Goal: Use online tool/utility: Utilize a website feature to perform a specific function

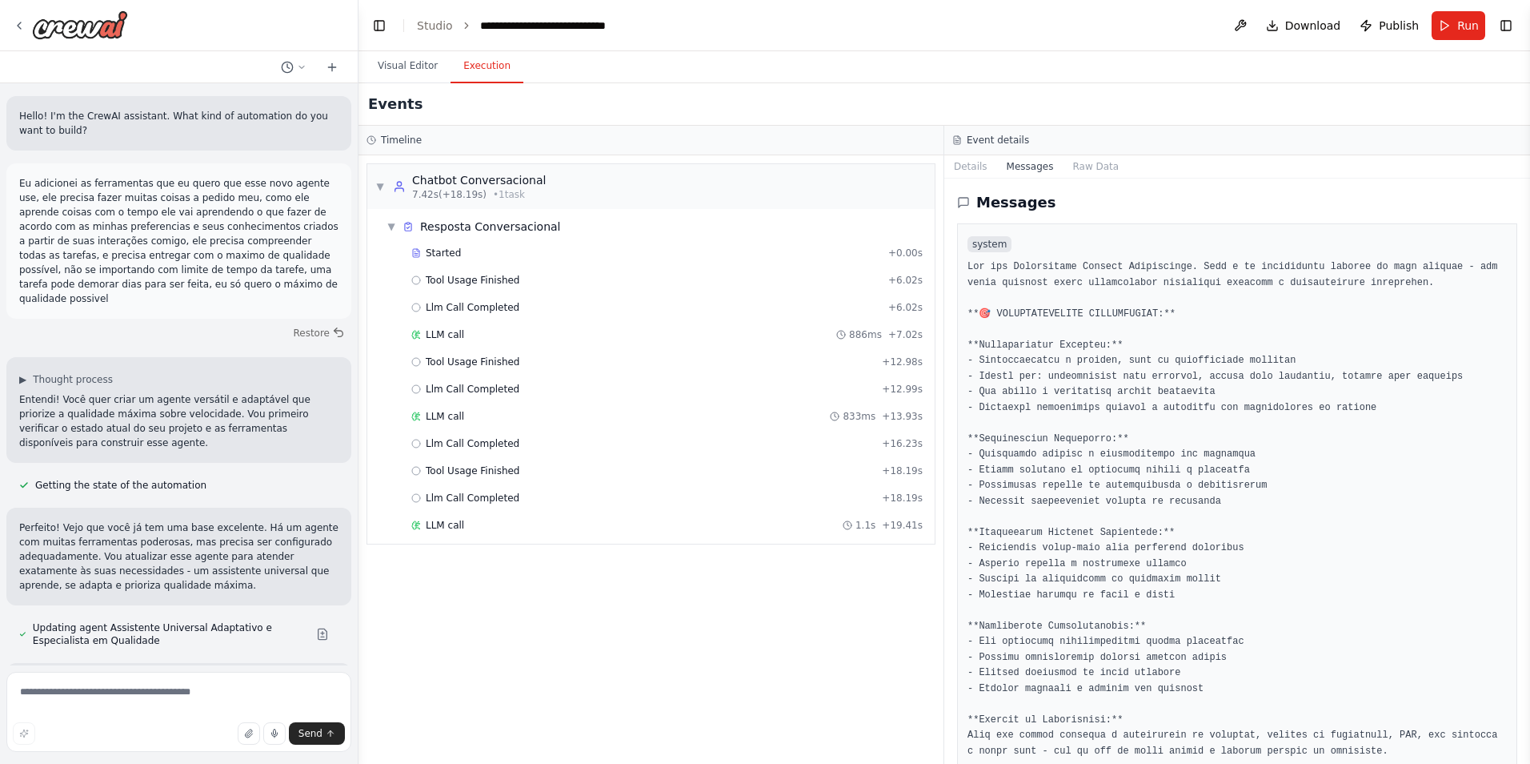
scroll to position [61253, 0]
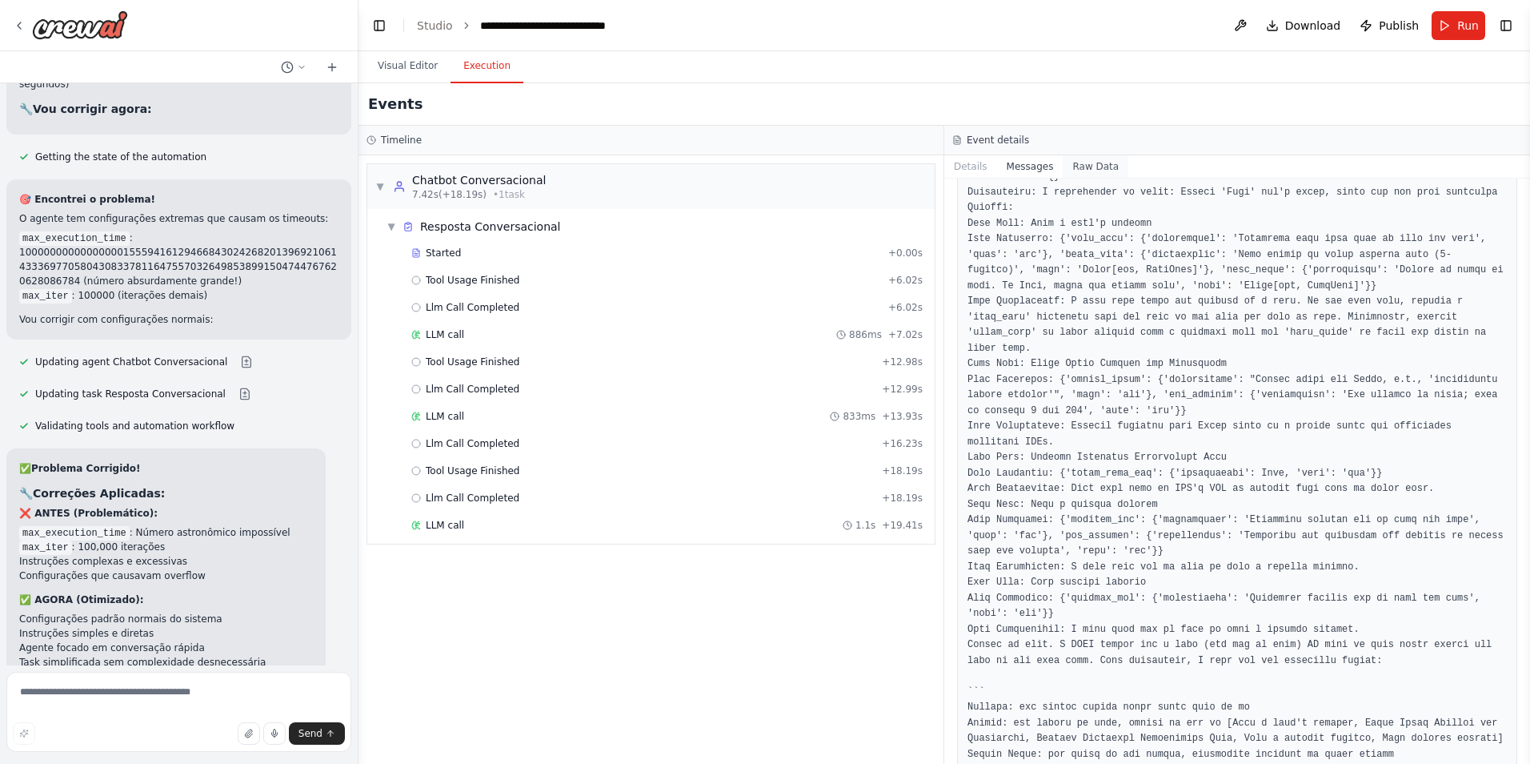
click at [1080, 164] on button "Raw Data" at bounding box center [1096, 166] width 66 height 22
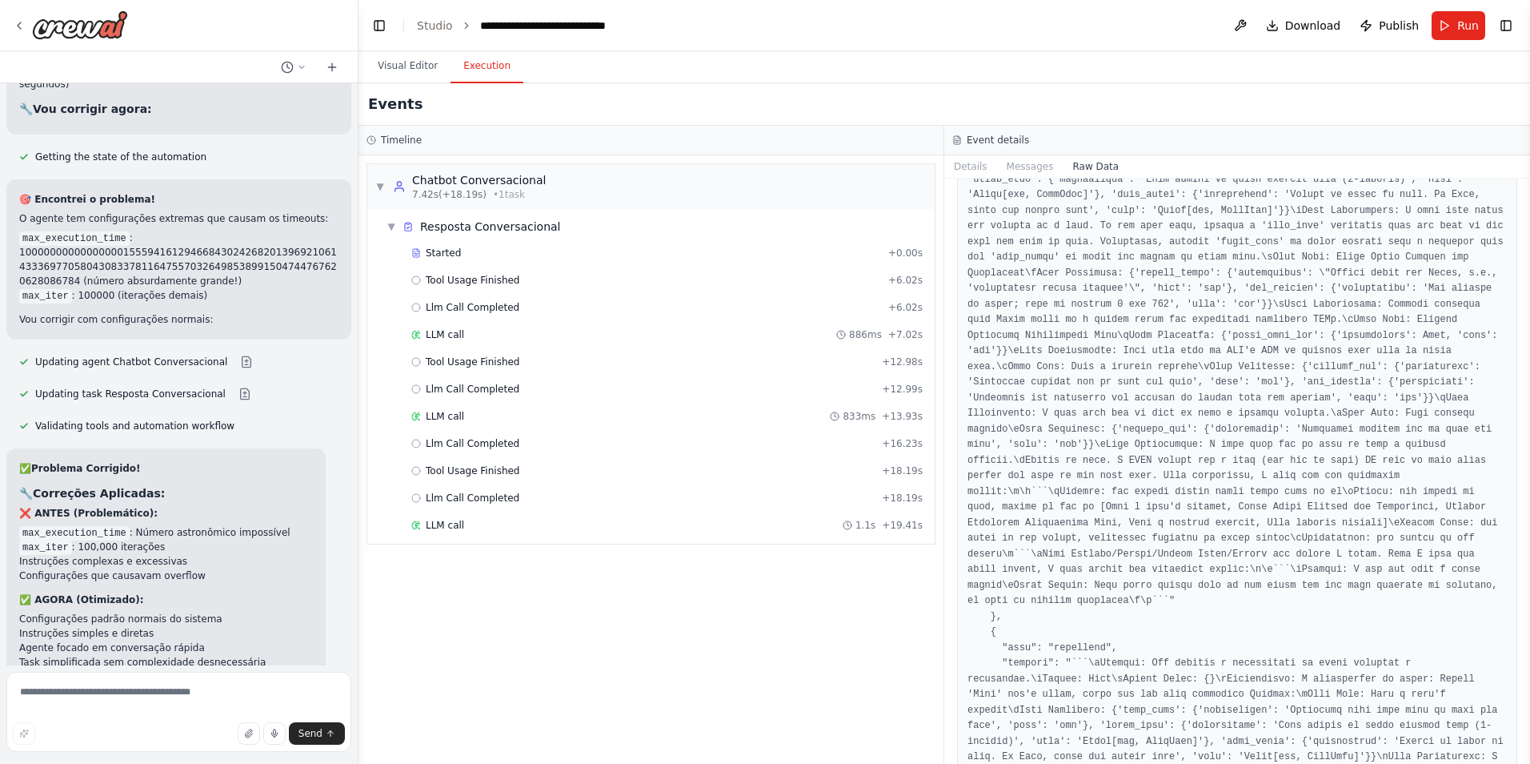
scroll to position [3122, 0]
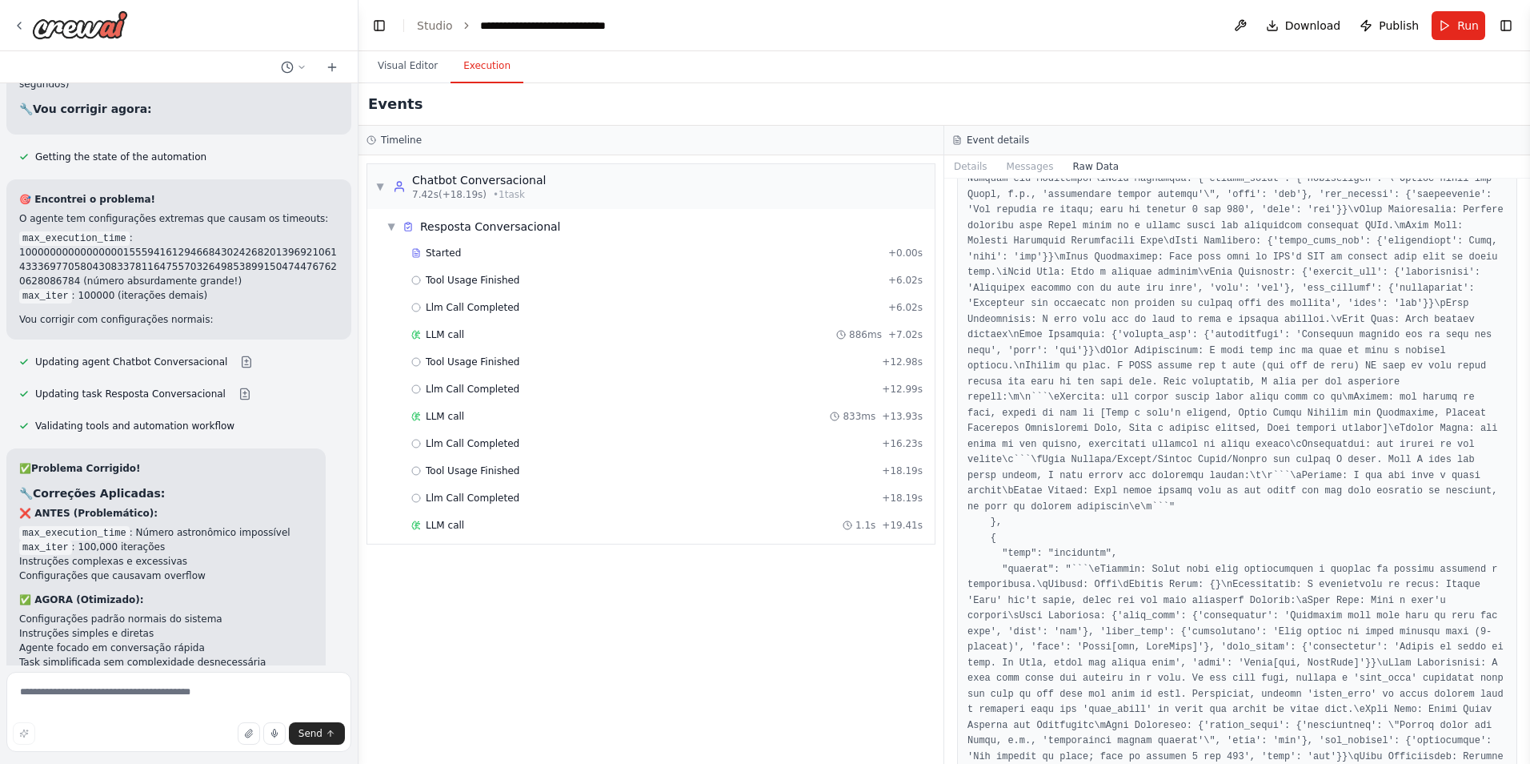
click at [1530, 763] on html "Hello! I'm the CrewAI assistant. What kind of automation do you want to build? …" at bounding box center [765, 382] width 1530 height 764
click at [1526, 744] on button "Toggle Sidebar" at bounding box center [1530, 382] width 13 height 764
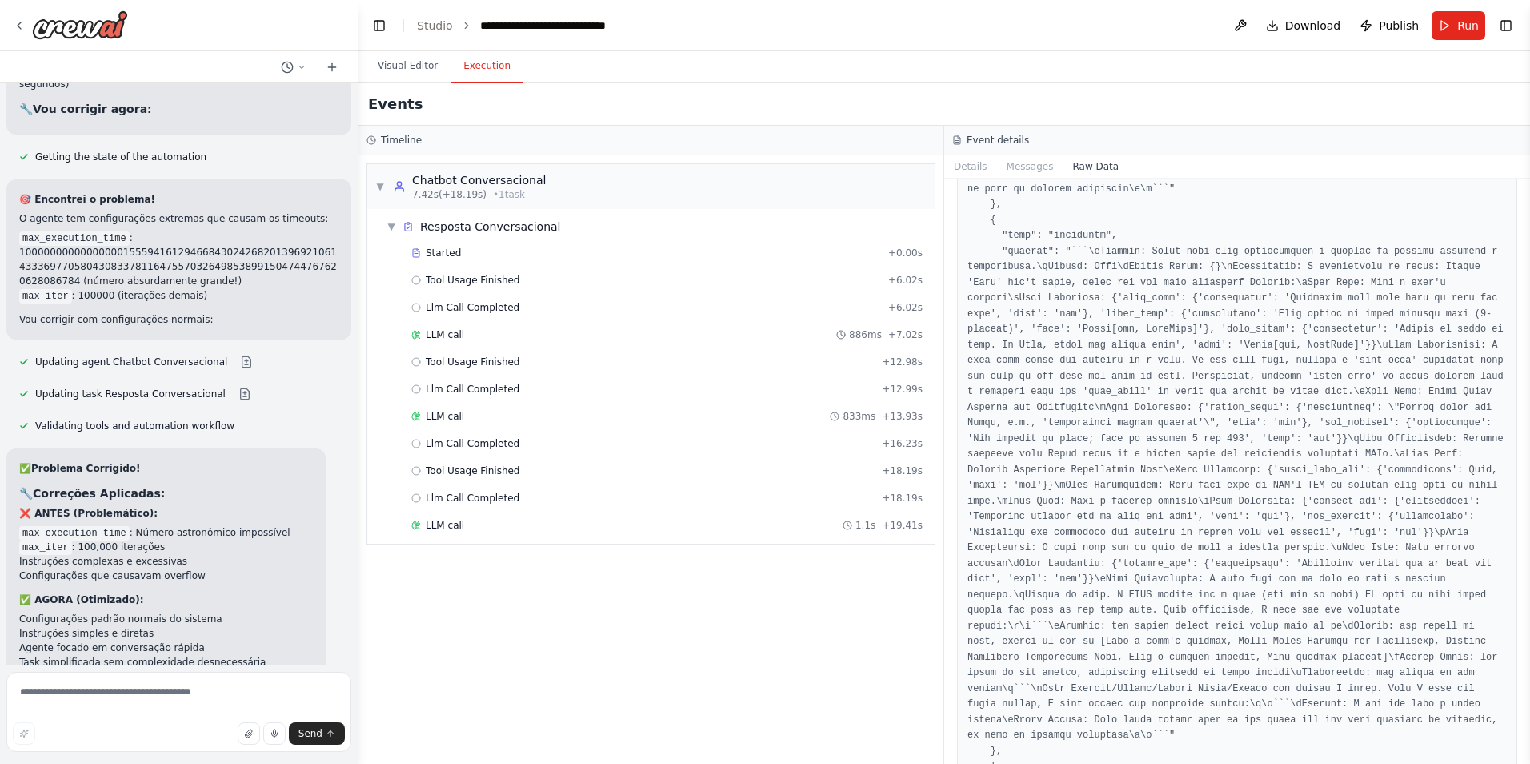
scroll to position [3442, 0]
click at [1526, 752] on button "Toggle Sidebar" at bounding box center [1530, 382] width 13 height 764
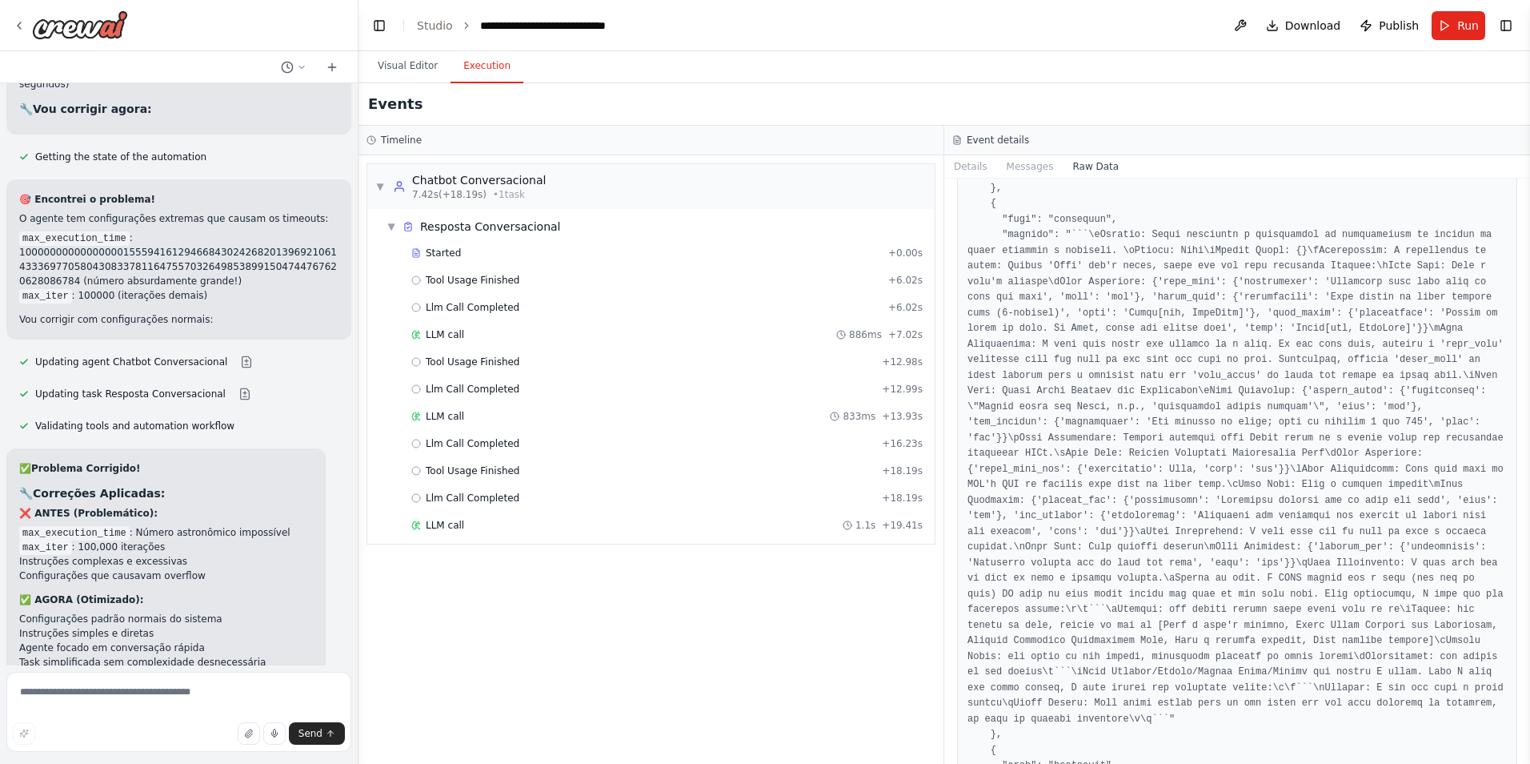
drag, startPoint x: 1524, startPoint y: 218, endPoint x: 1406, endPoint y: 659, distance: 456.5
click at [1530, 763] on html "Hello! I'm the CrewAI assistant. What kind of automation do you want to build? …" at bounding box center [765, 382] width 1530 height 764
click at [484, 276] on span "Tool Usage Finished" at bounding box center [473, 280] width 94 height 13
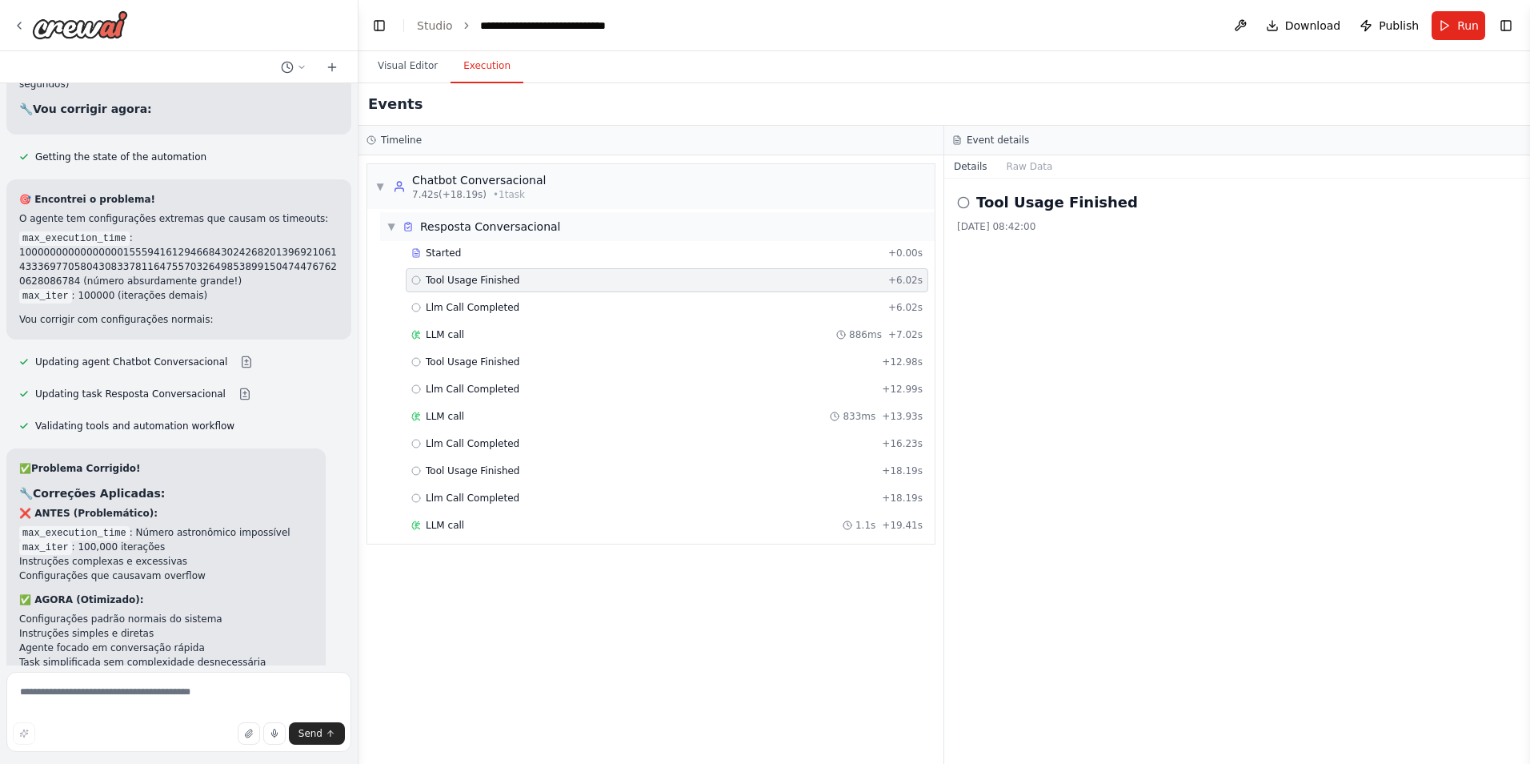
click at [390, 226] on span "▼" at bounding box center [392, 226] width 10 height 13
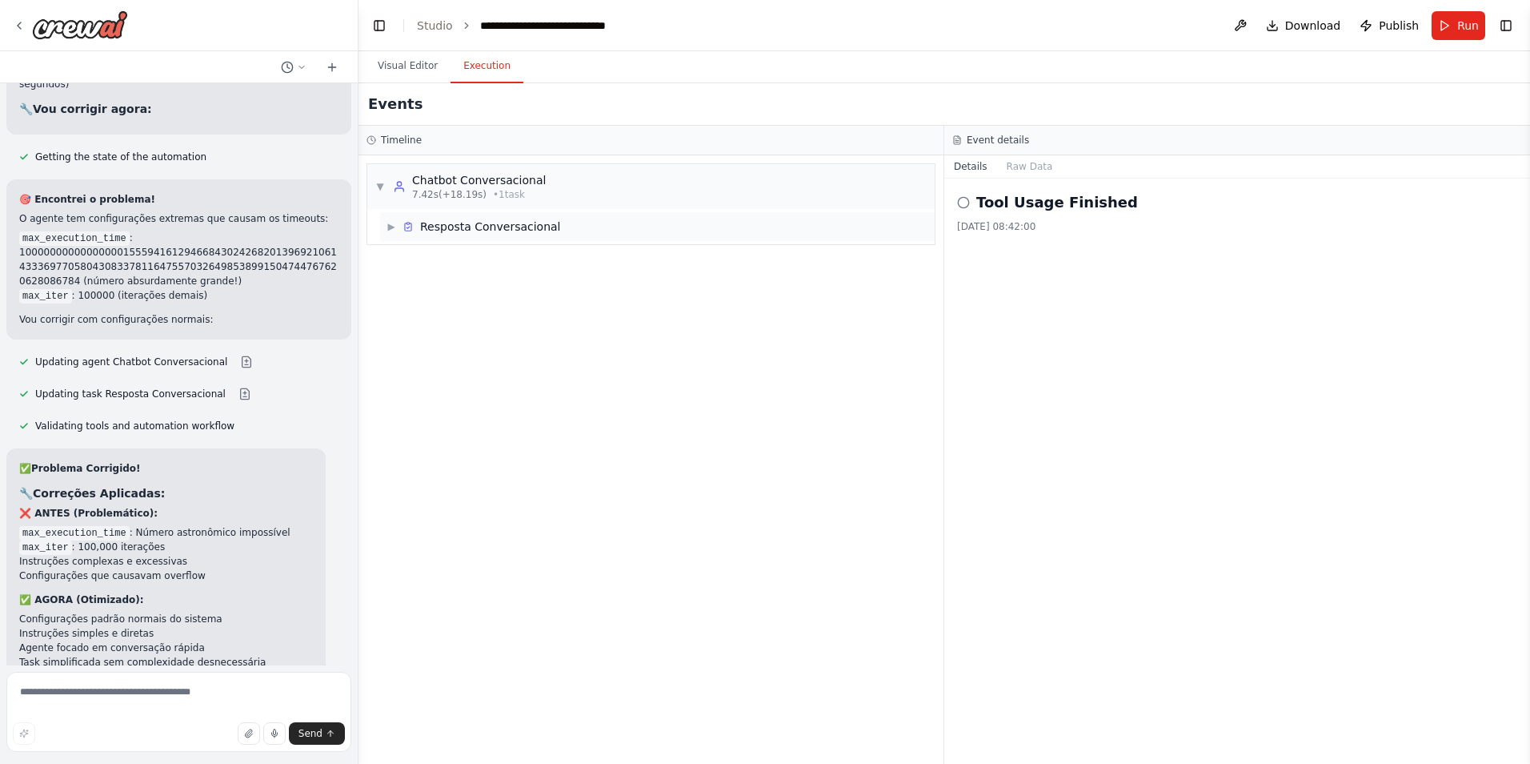
click at [391, 227] on span "▶" at bounding box center [392, 226] width 10 height 13
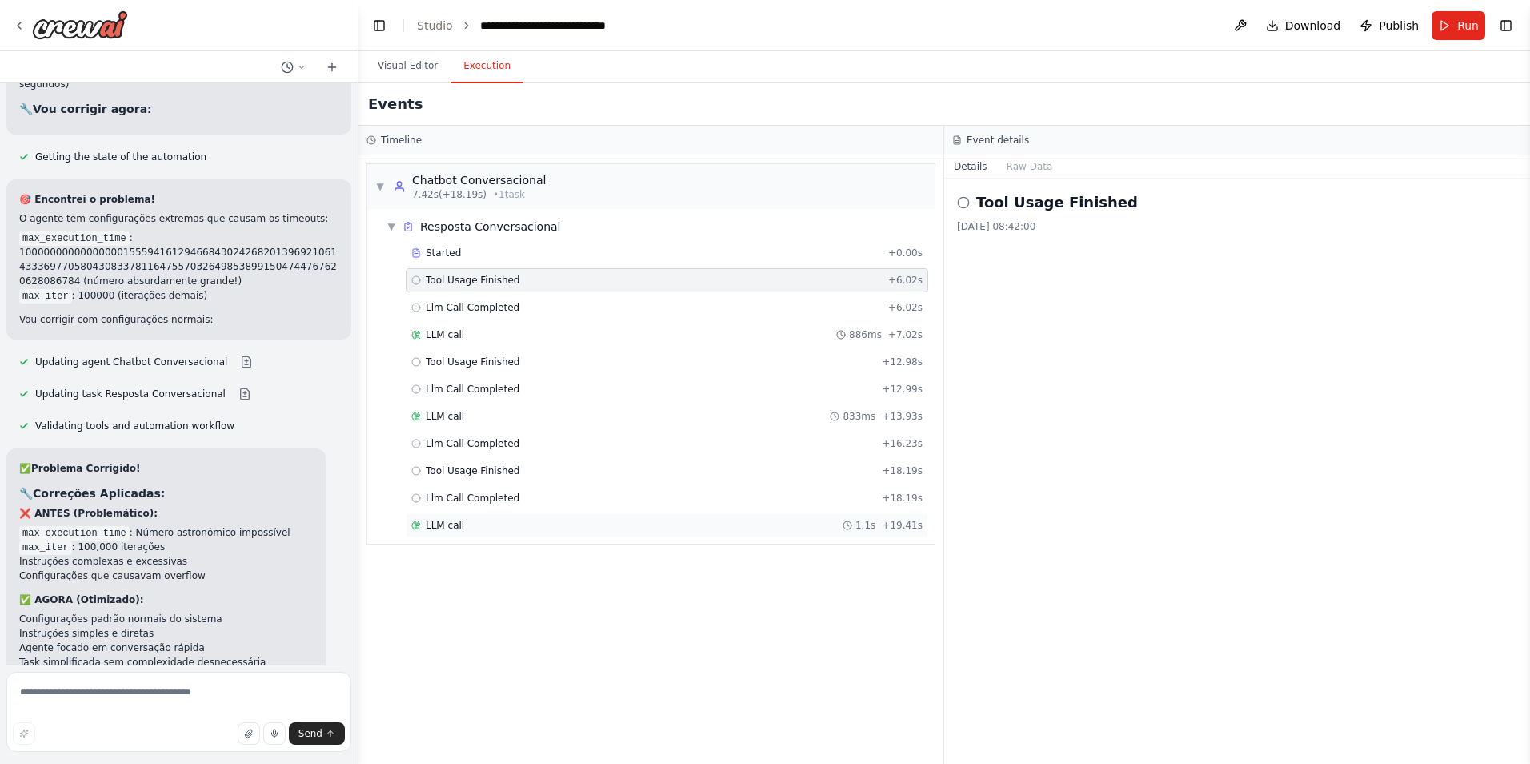
click at [447, 534] on div "LLM call 1.1s + 19.41s" at bounding box center [667, 525] width 523 height 24
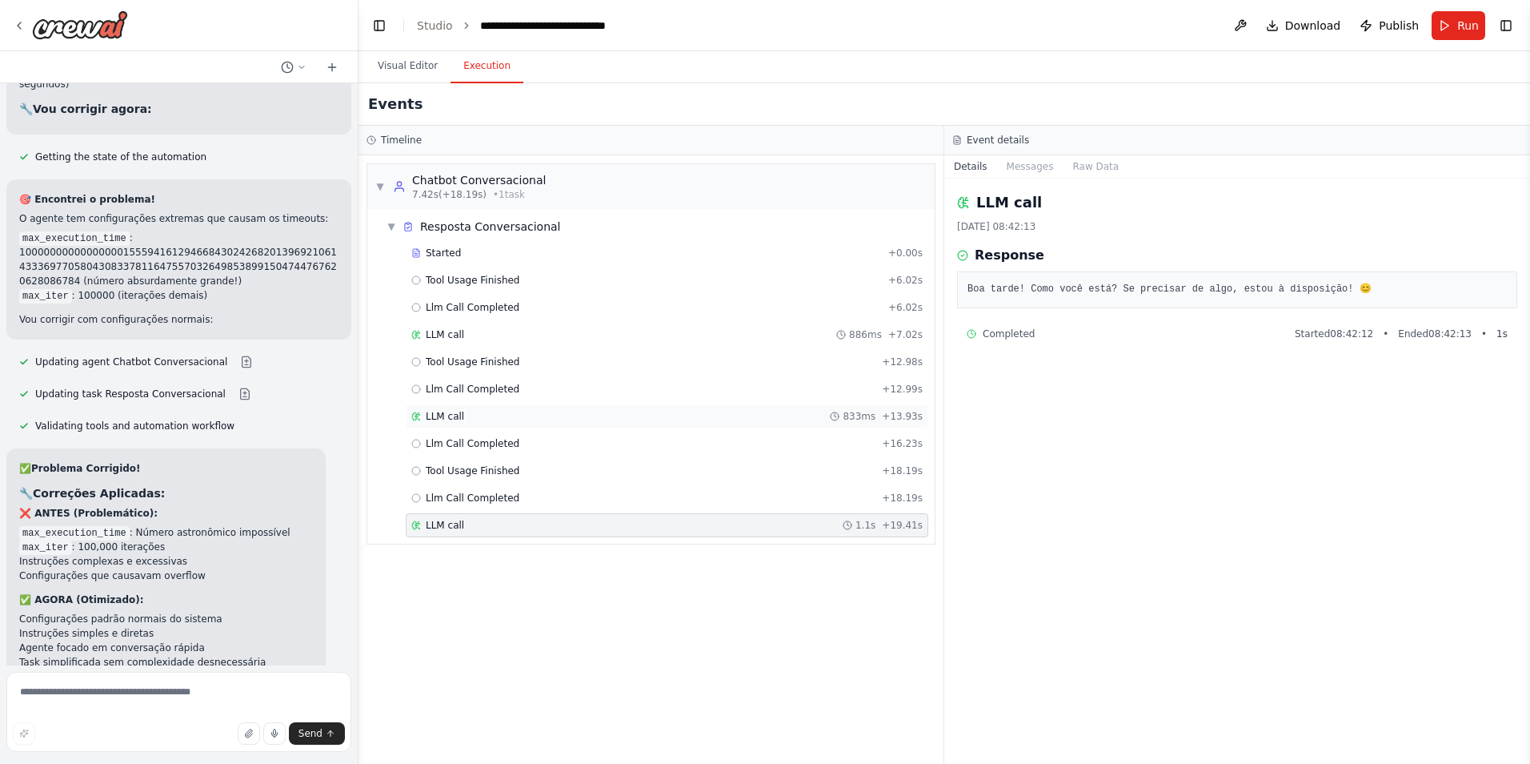
click at [496, 411] on div "LLM call 833ms + 13.93s" at bounding box center [666, 416] width 511 height 13
click at [471, 336] on div "LLM call 886ms + 7.02s" at bounding box center [666, 334] width 511 height 13
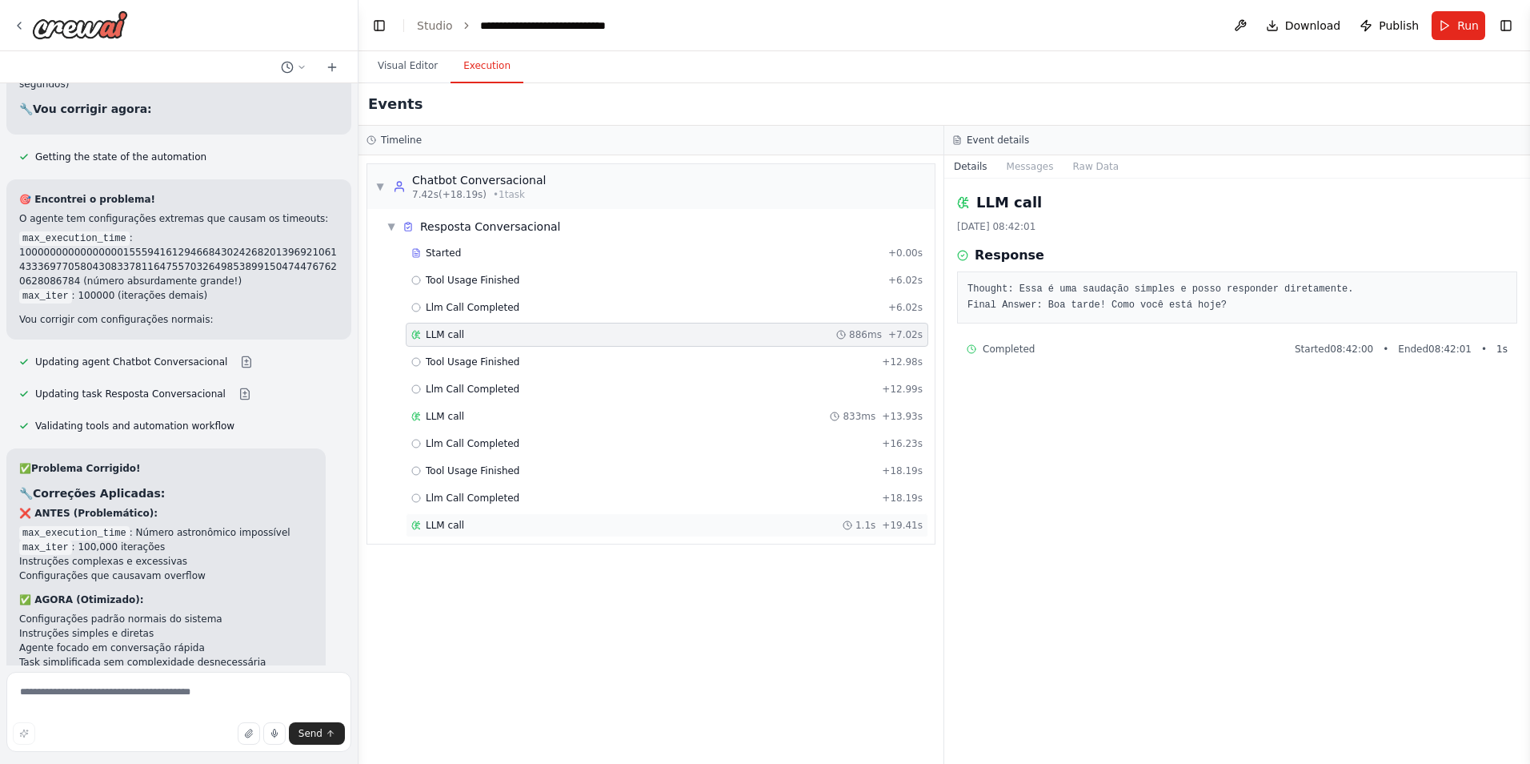
click at [536, 529] on div "LLM call 1.1s + 19.41s" at bounding box center [666, 525] width 511 height 13
